Goal: Task Accomplishment & Management: Complete application form

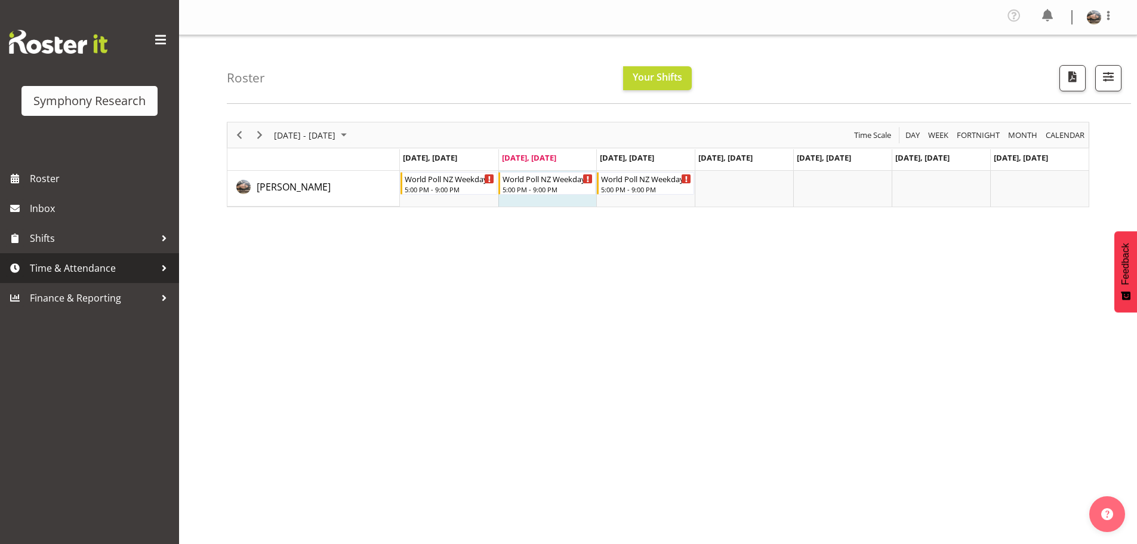
click at [53, 264] on span "Time & Attendance" at bounding box center [92, 268] width 125 height 18
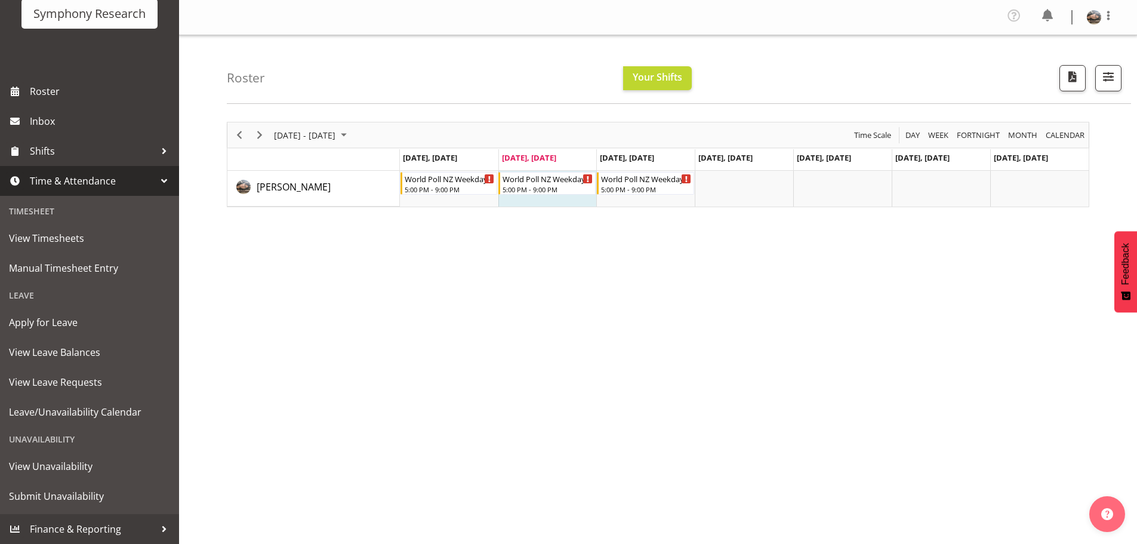
scroll to position [47, 0]
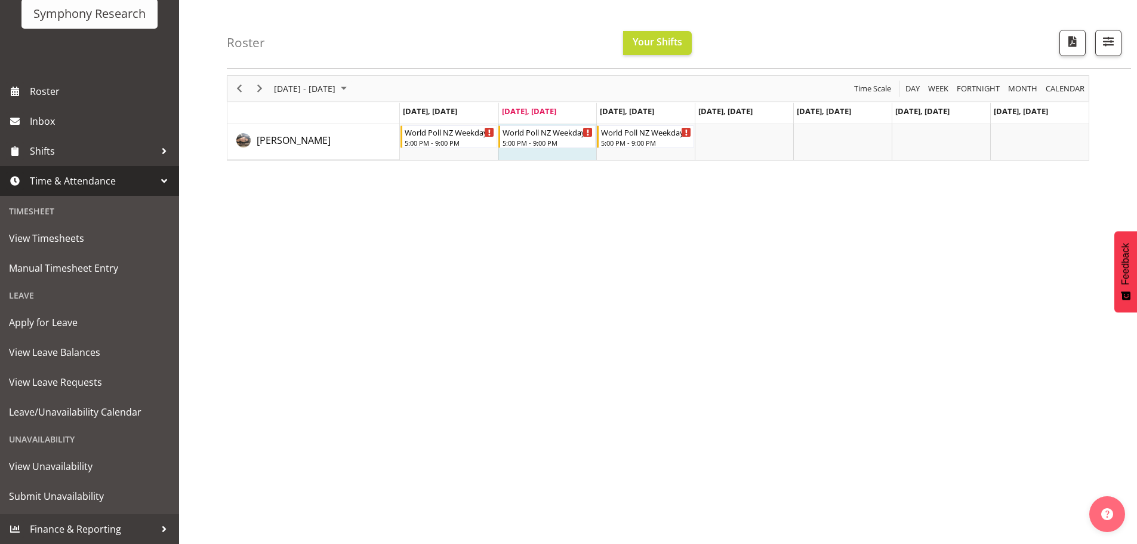
click at [49, 438] on div "Unavailability" at bounding box center [89, 439] width 173 height 24
click at [48, 473] on span "View Unavailability" at bounding box center [89, 466] width 161 height 18
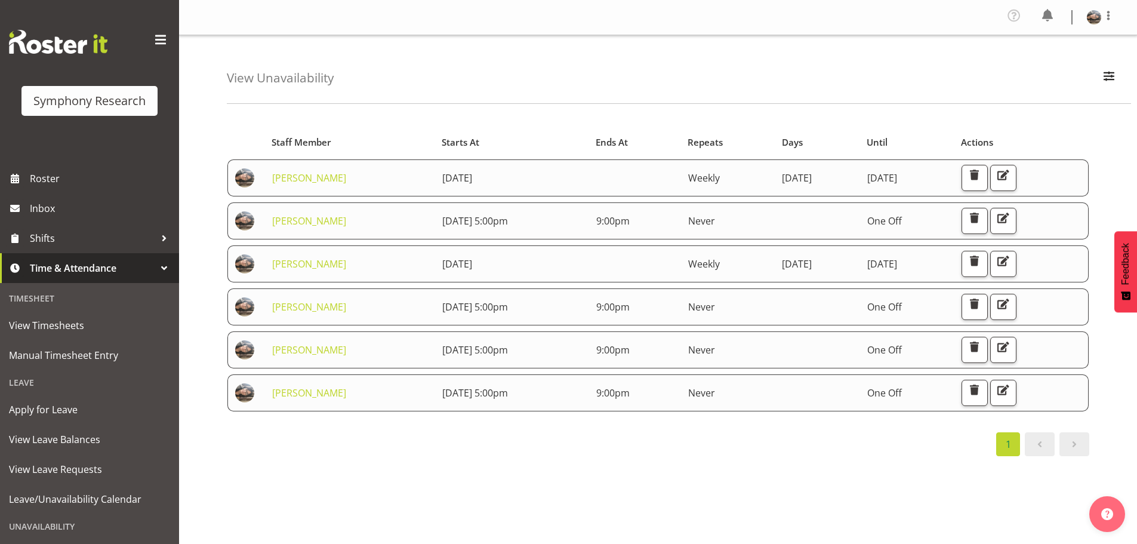
click at [572, 485] on div "Starts At Staff Member Starts At Ends At Repeats Days Until Actions Lindsay Hol…" at bounding box center [682, 352] width 911 height 478
click at [51, 349] on span "Manual Timesheet Entry" at bounding box center [89, 355] width 161 height 18
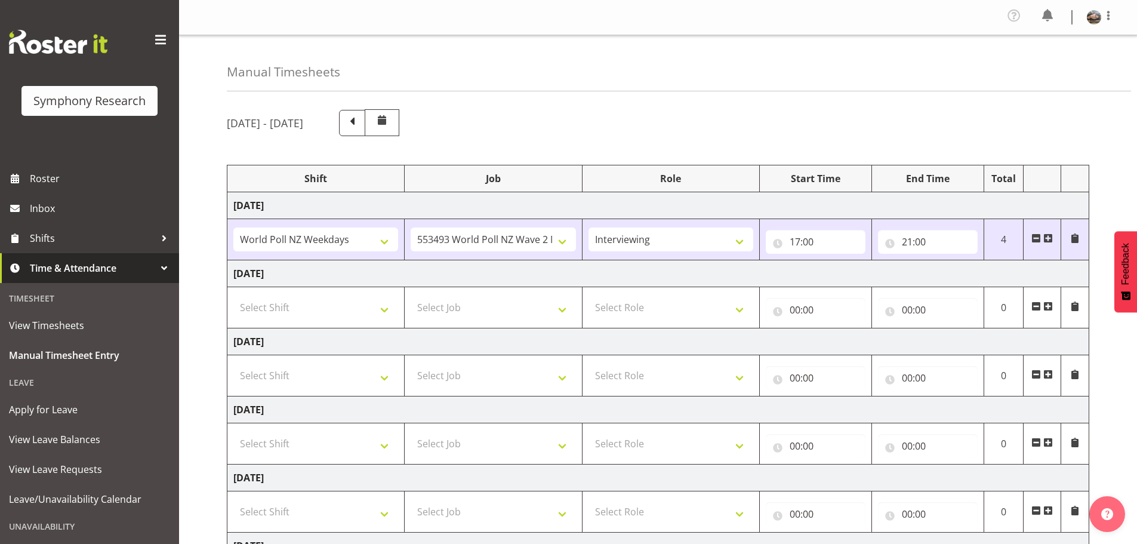
select select "41604"
select select "10527"
select select "47"
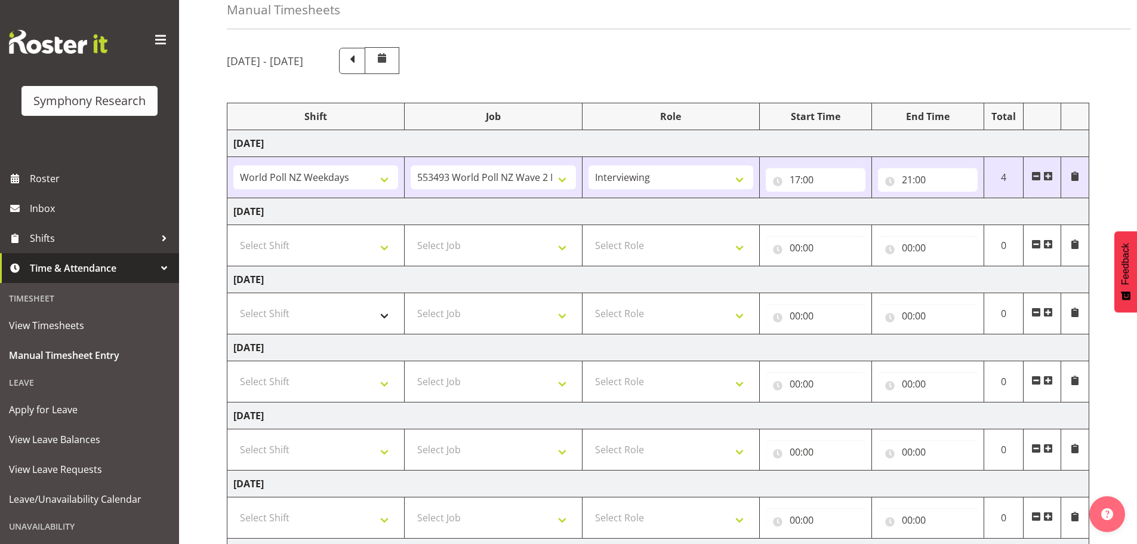
scroll to position [119, 0]
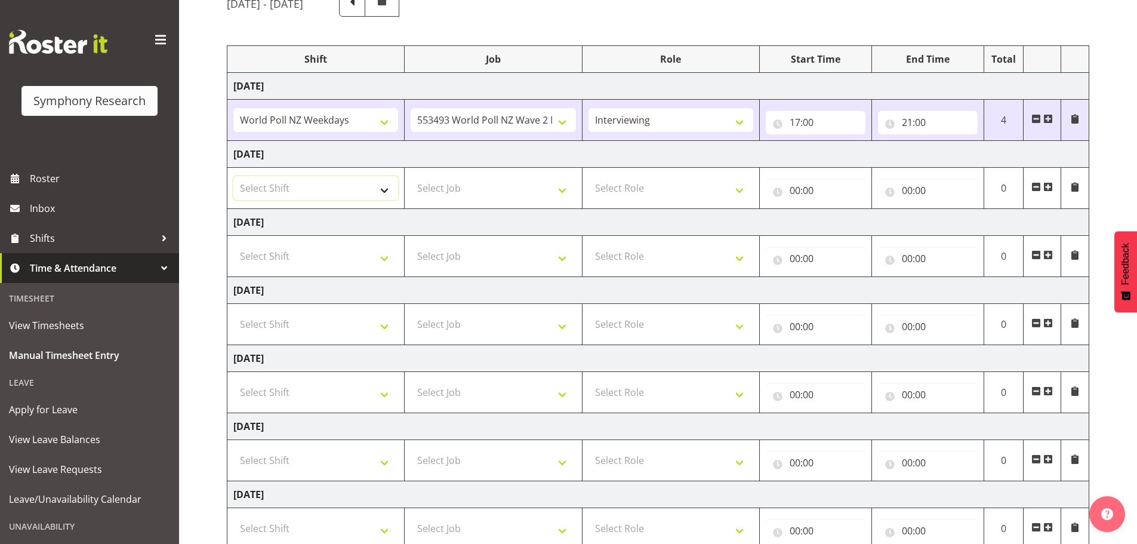
click at [385, 193] on select "Select Shift !!Weekend Residential (Roster IT Shift Label) *Business 9/10am ~ 4…" at bounding box center [315, 188] width 165 height 24
select select "41604"
click at [233, 176] on select "Select Shift !!Weekend Residential (Roster IT Shift Label) *Business 9/10am ~ 4…" at bounding box center [315, 188] width 165 height 24
click at [542, 189] on select "Select Job 550060 IF Admin 553492 World Poll Aus Wave 2 Main 2025 553493 World …" at bounding box center [493, 188] width 165 height 24
select select "10527"
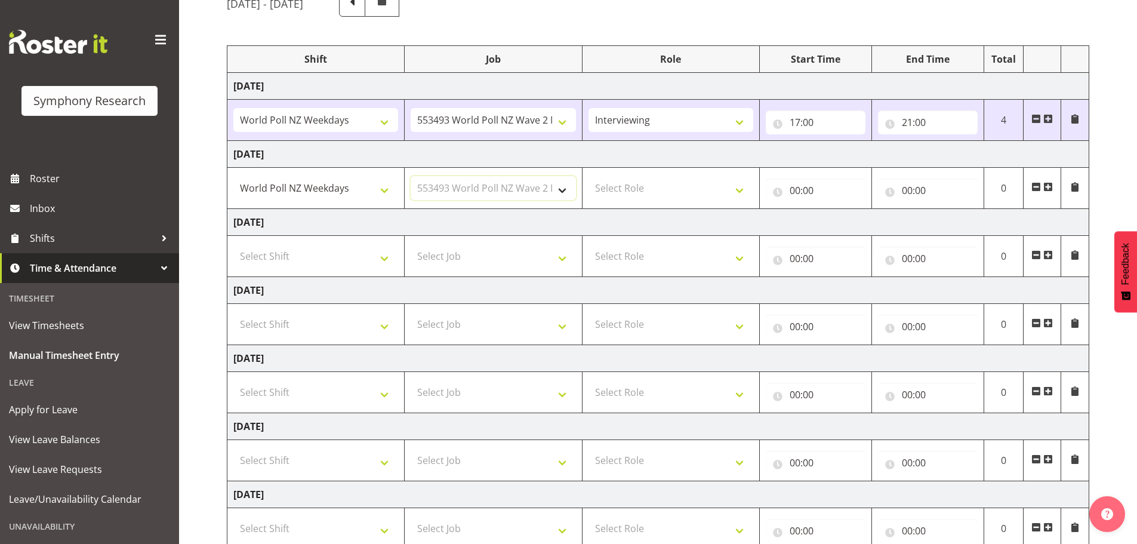
click at [411, 176] on select "Select Job 550060 IF Admin 553492 World Poll Aus Wave 2 Main 2025 553493 World …" at bounding box center [493, 188] width 165 height 24
click at [620, 194] on select "Select Role Briefing Interviewing" at bounding box center [671, 188] width 165 height 24
select select "47"
click at [589, 176] on select "Select Role Briefing Interviewing" at bounding box center [671, 188] width 165 height 24
click at [848, 189] on input "00:00" at bounding box center [816, 191] width 100 height 24
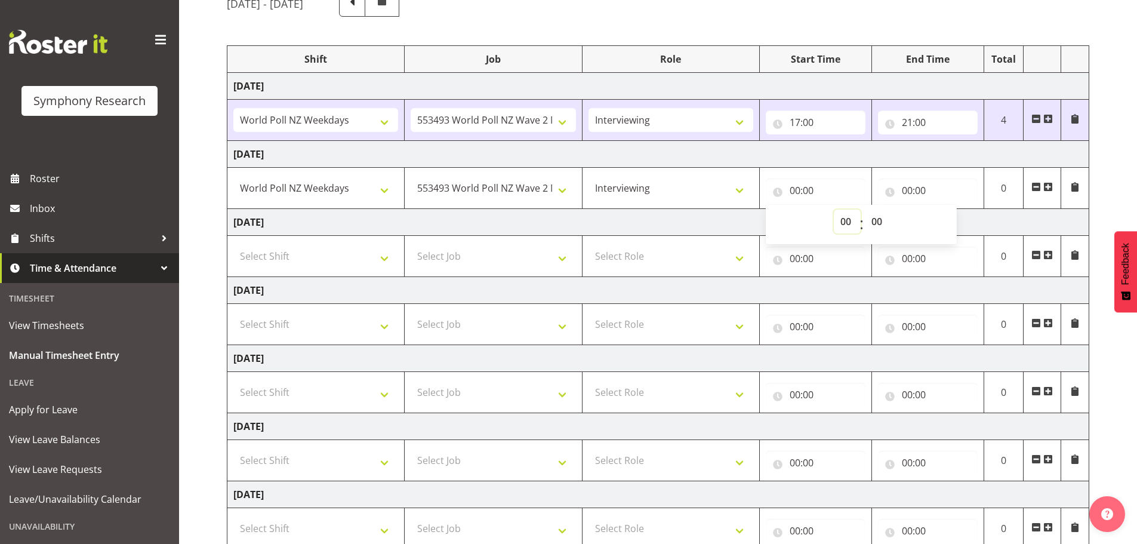
click at [842, 216] on select "00 01 02 03 04 05 06 07 08 09 10 11 12 13 14 15 16 17 18 19 20 21 22 23" at bounding box center [847, 222] width 27 height 24
select select "17"
click at [834, 210] on select "00 01 02 03 04 05 06 07 08 09 10 11 12 13 14 15 16 17 18 19 20 21 22 23" at bounding box center [847, 222] width 27 height 24
type input "17:00"
click at [909, 189] on input "00:00" at bounding box center [928, 191] width 100 height 24
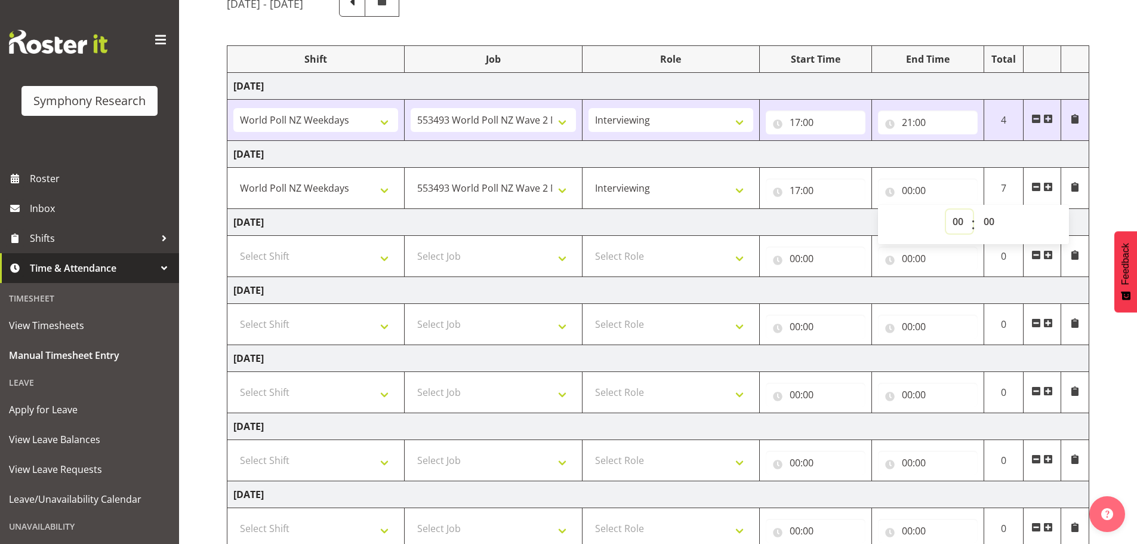
click at [958, 218] on select "00 01 02 03 04 05 06 07 08 09 10 11 12 13 14 15 16 17 18 19 20 21 22 23" at bounding box center [959, 222] width 27 height 24
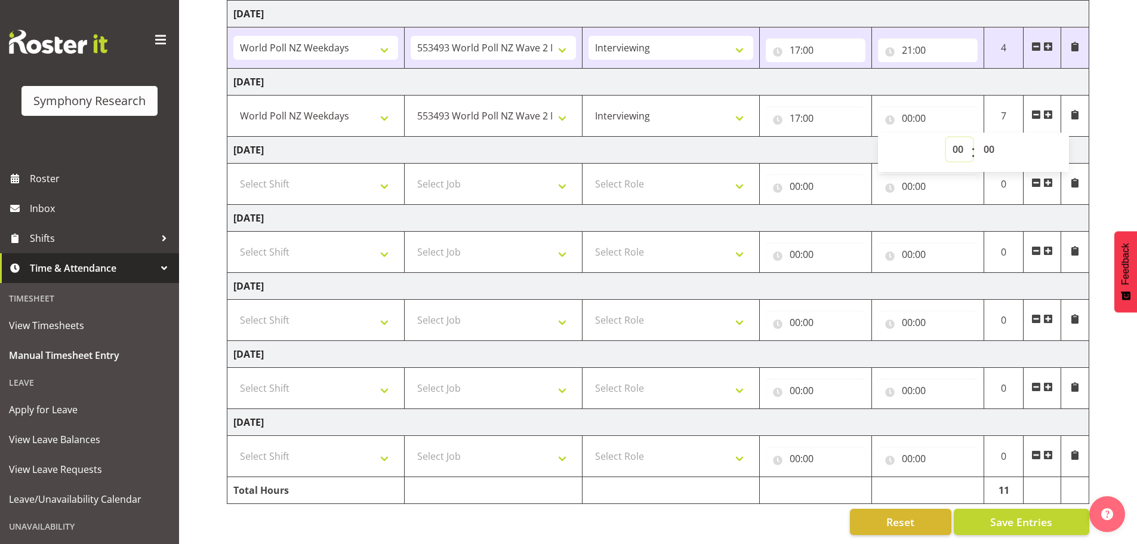
scroll to position [201, 0]
click at [907, 107] on input "00:00" at bounding box center [928, 118] width 100 height 24
click at [916, 107] on input "00:00" at bounding box center [928, 118] width 100 height 24
click at [956, 142] on select "00 01 02 03 04 05 06 07 08 09 10 11 12 13 14 15 16 17 18 19 20 21 22 23" at bounding box center [959, 149] width 27 height 24
click at [953, 140] on select "00 01 02 03 04 05 06 07 08 09 10 11 12 13 14 15 16 17 18 19 20 21 22 23" at bounding box center [959, 149] width 27 height 24
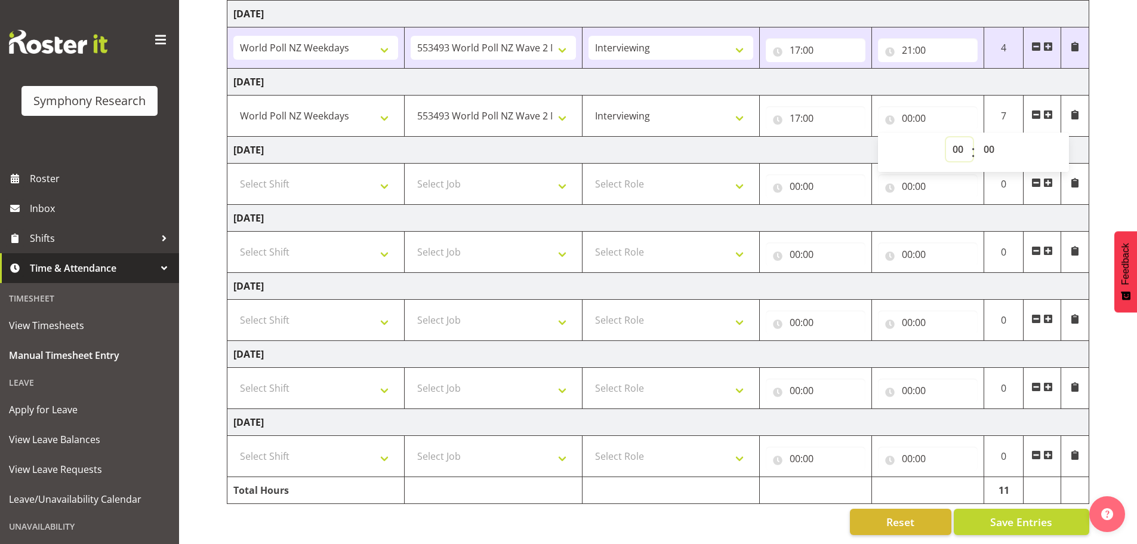
select select "21"
click at [946, 137] on select "00 01 02 03 04 05 06 07 08 09 10 11 12 13 14 15 16 17 18 19 20 21 22 23" at bounding box center [959, 149] width 27 height 24
type input "21:00"
click at [997, 514] on span "Save Entries" at bounding box center [1022, 522] width 62 height 16
